Goal: Find specific page/section: Find specific page/section

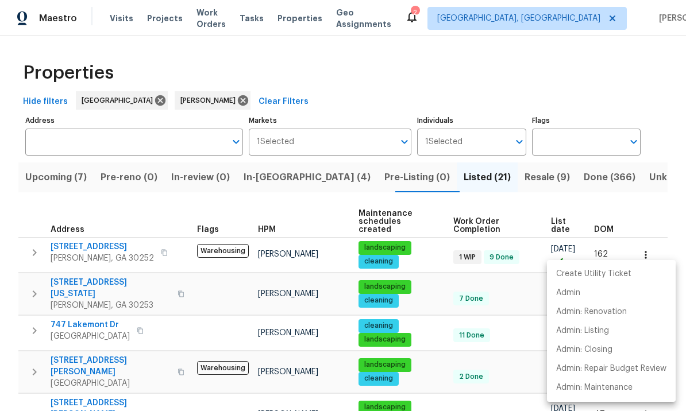
scroll to position [258, 0]
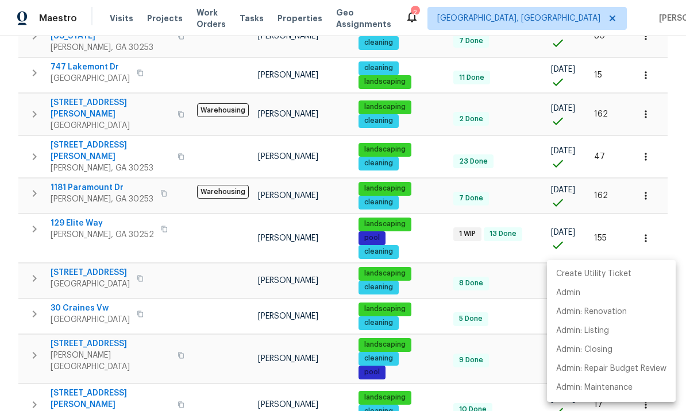
click at [505, 326] on div at bounding box center [343, 205] width 686 height 411
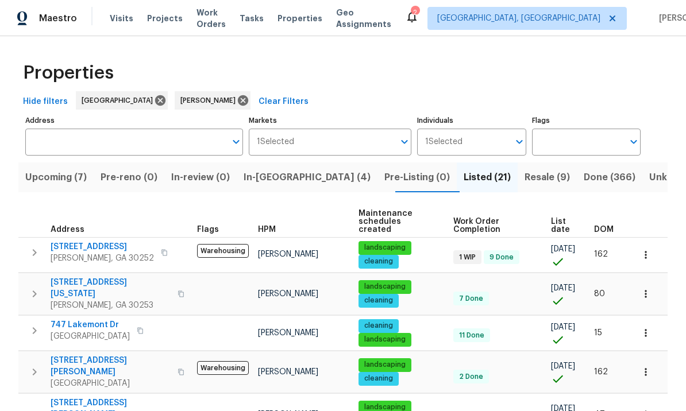
scroll to position [0, 0]
click at [291, 179] on span "In-reno (3)" at bounding box center [307, 178] width 126 height 16
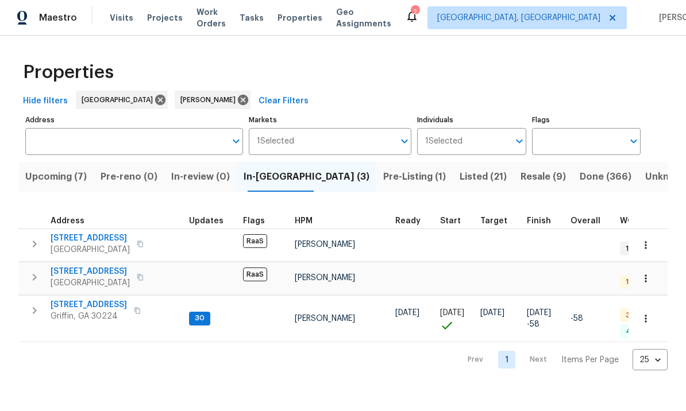
scroll to position [9, 0]
click at [80, 300] on span "1104 Maple Dr" at bounding box center [89, 305] width 76 height 11
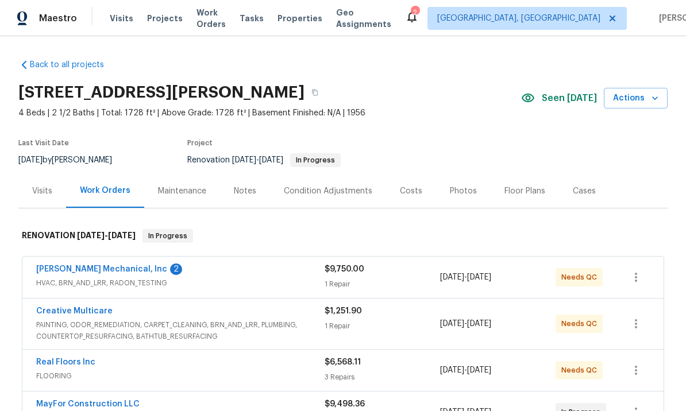
click at [101, 266] on link "JH Martin Mechanical, Inc" at bounding box center [101, 270] width 131 height 8
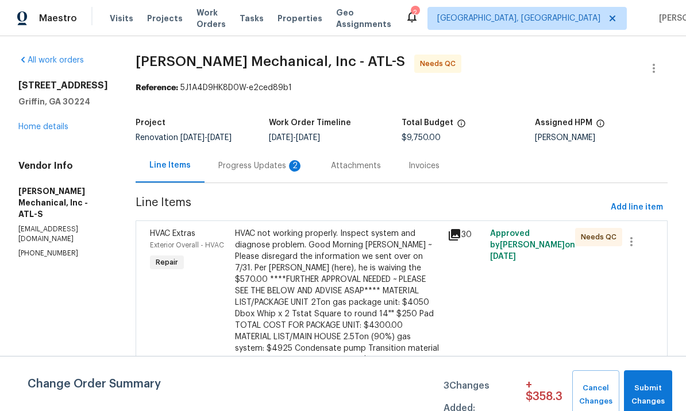
click at [284, 172] on div "Progress Updates 2" at bounding box center [260, 165] width 85 height 11
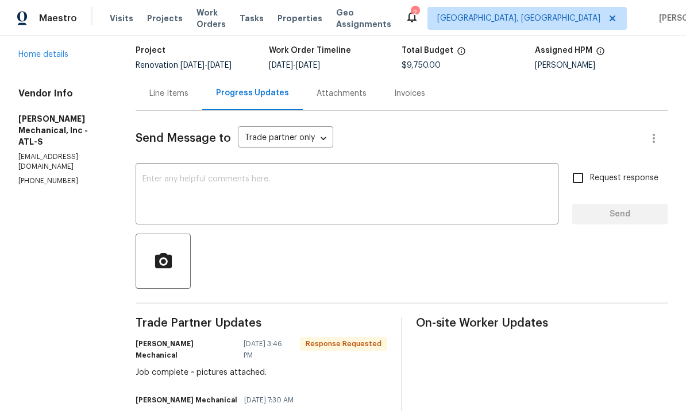
scroll to position [73, 0]
click at [403, 215] on textarea at bounding box center [347, 195] width 409 height 40
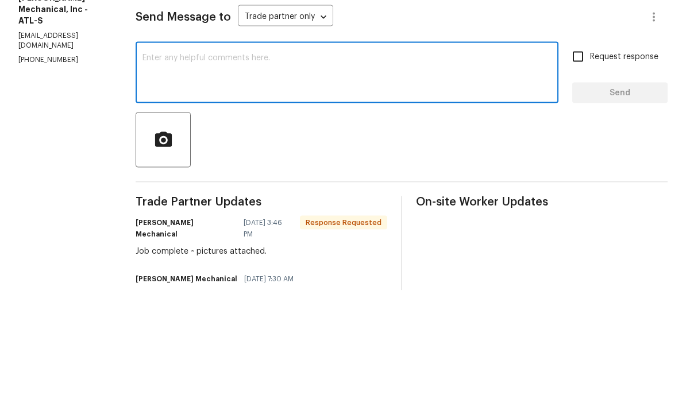
scroll to position [40, 0]
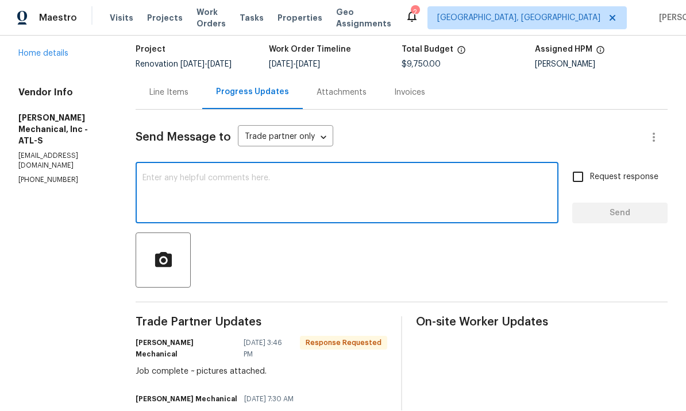
click at [183, 87] on div "Line Items" at bounding box center [168, 92] width 39 height 11
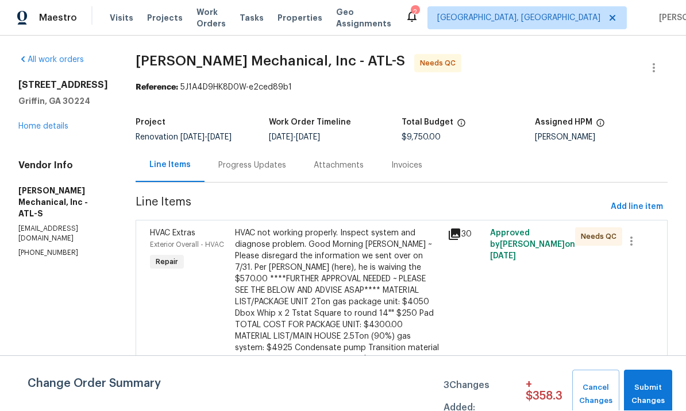
scroll to position [-2, 0]
